Goal: Complete application form

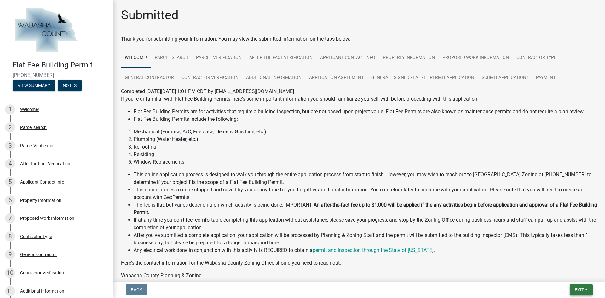
click at [578, 288] on span "Exit" at bounding box center [579, 289] width 9 height 5
click at [557, 271] on button "Save & Exit" at bounding box center [567, 273] width 50 height 15
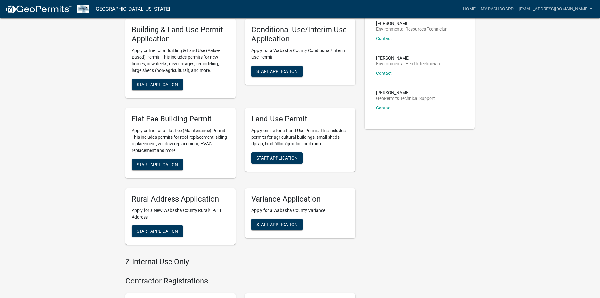
scroll to position [157, 0]
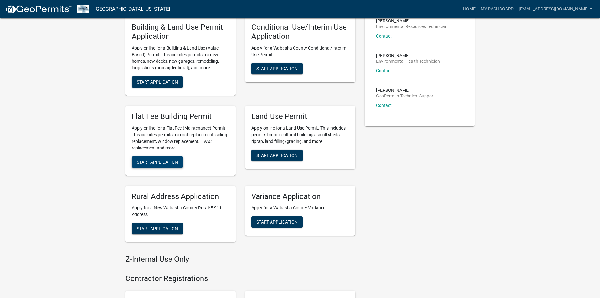
click at [163, 159] on span "Start Application" at bounding box center [157, 161] width 41 height 5
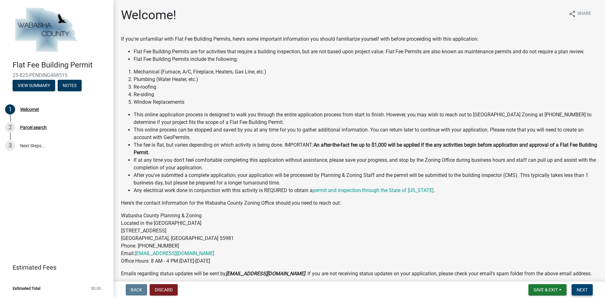
click at [585, 285] on button "Next" at bounding box center [581, 289] width 21 height 11
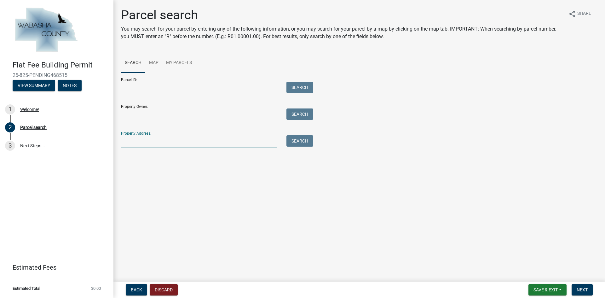
click at [159, 144] on input "Property Address:" at bounding box center [199, 141] width 156 height 13
type input "836 [PERSON_NAME]"
click at [291, 134] on div "Property Address: 836 [PERSON_NAME] Search" at bounding box center [215, 137] width 189 height 22
click at [295, 138] on button "Search" at bounding box center [299, 140] width 27 height 11
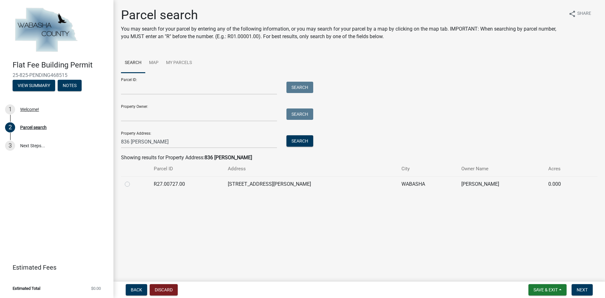
click at [132, 180] on label at bounding box center [132, 180] width 0 height 0
click at [132, 184] on input "radio" at bounding box center [134, 182] width 4 height 4
radio input "true"
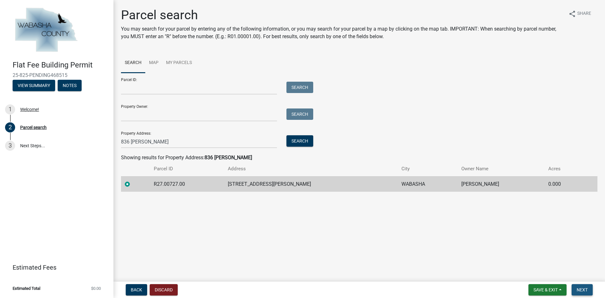
click at [586, 288] on span "Next" at bounding box center [581, 289] width 11 height 5
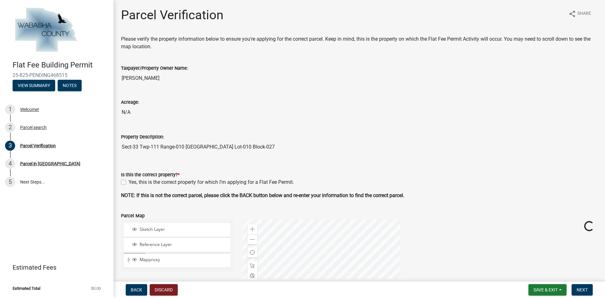
click at [127, 182] on div "Yes, this is the correct property for which I'm applying for a Flat Fee Permit." at bounding box center [359, 182] width 476 height 8
click at [129, 182] on label "Yes, this is the correct property for which I'm applying for a Flat Fee Permit." at bounding box center [211, 182] width 165 height 8
click at [129, 182] on input "Yes, this is the correct property for which I'm applying for a Flat Fee Permit." at bounding box center [131, 180] width 4 height 4
checkbox input "true"
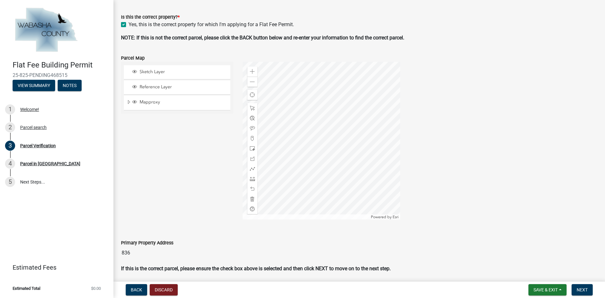
scroll to position [180, 0]
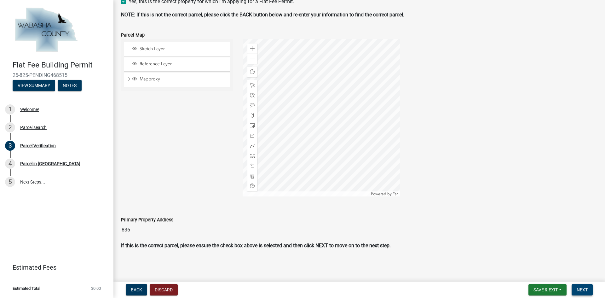
click at [585, 291] on span "Next" at bounding box center [581, 289] width 11 height 5
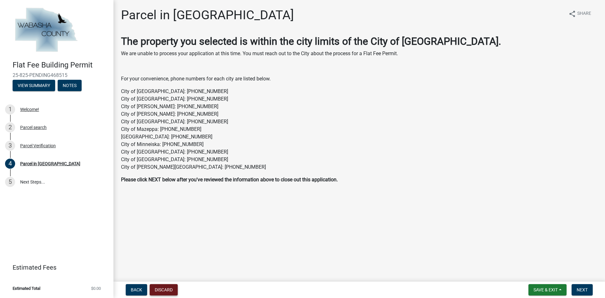
click at [168, 285] on button "Discard" at bounding box center [164, 289] width 28 height 11
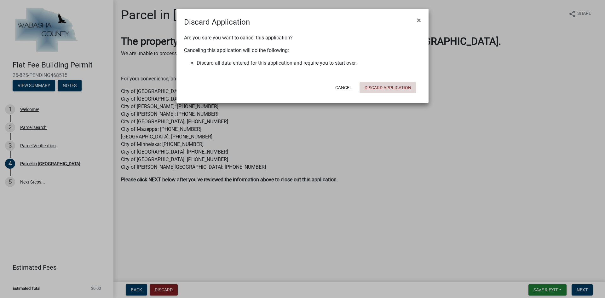
click at [373, 89] on button "Discard Application" at bounding box center [387, 87] width 57 height 11
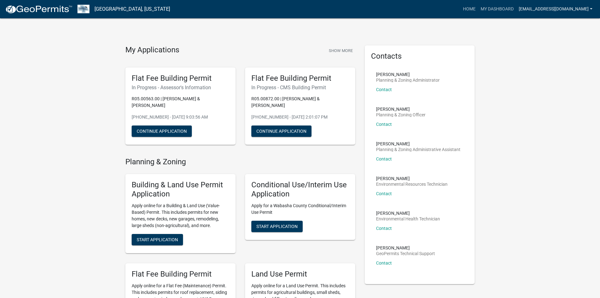
click at [553, 7] on link "[EMAIL_ADDRESS][DOMAIN_NAME]" at bounding box center [555, 9] width 79 height 12
click at [564, 45] on link "Logout" at bounding box center [570, 46] width 50 height 15
